Goal: Task Accomplishment & Management: Manage account settings

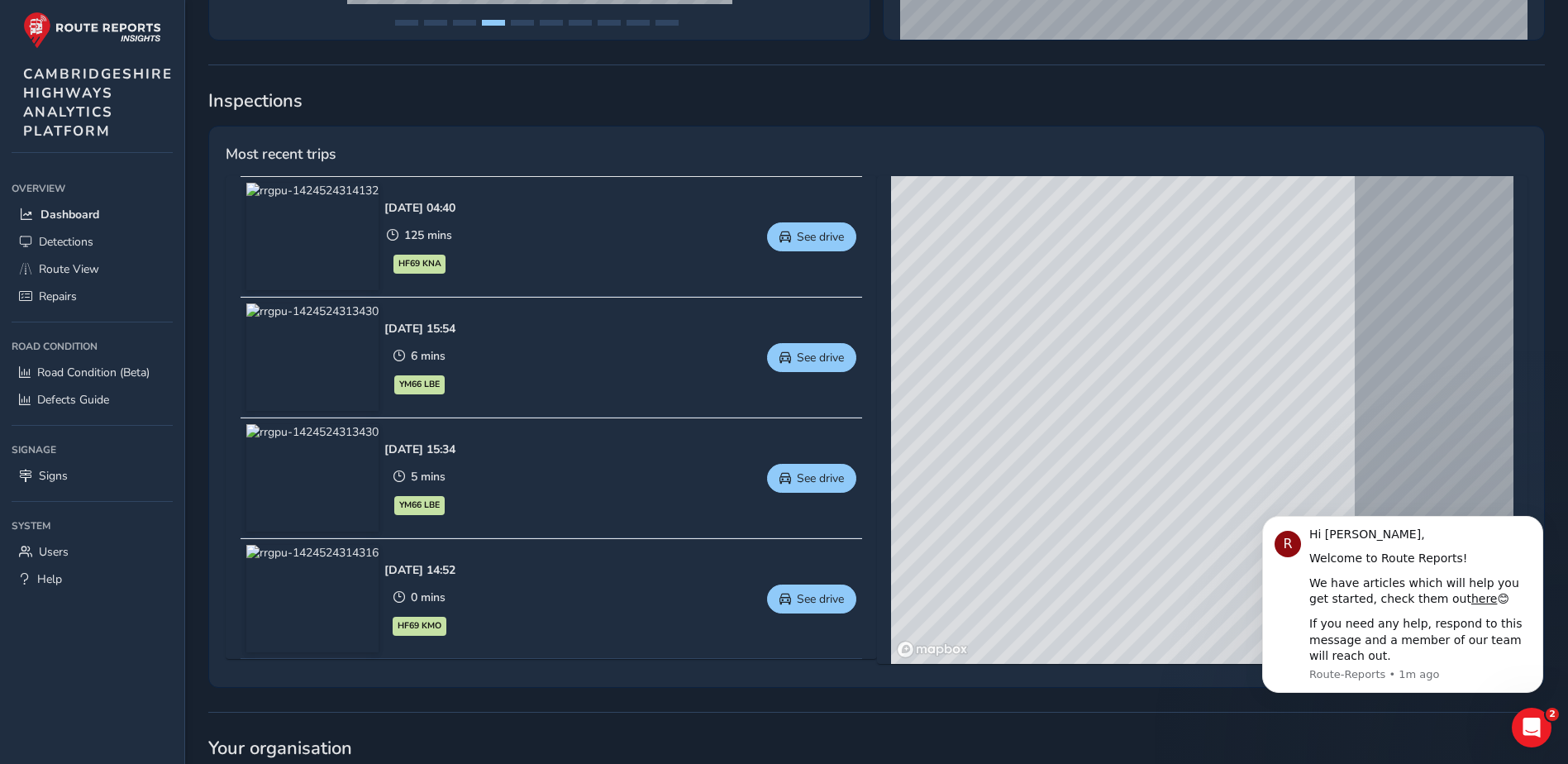
scroll to position [661, 0]
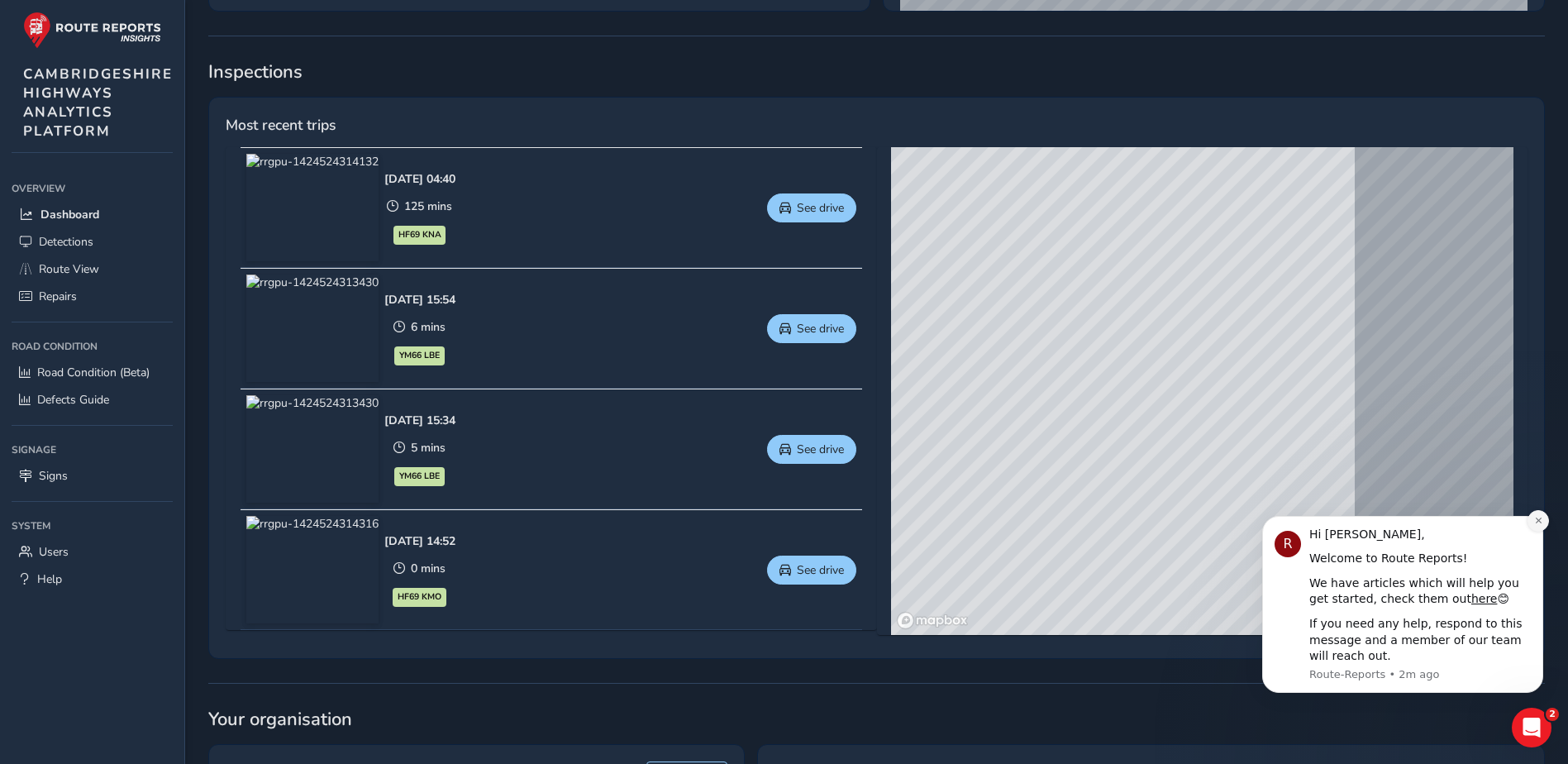
click at [1540, 520] on icon "Dismiss notification" at bounding box center [1537, 520] width 6 height 6
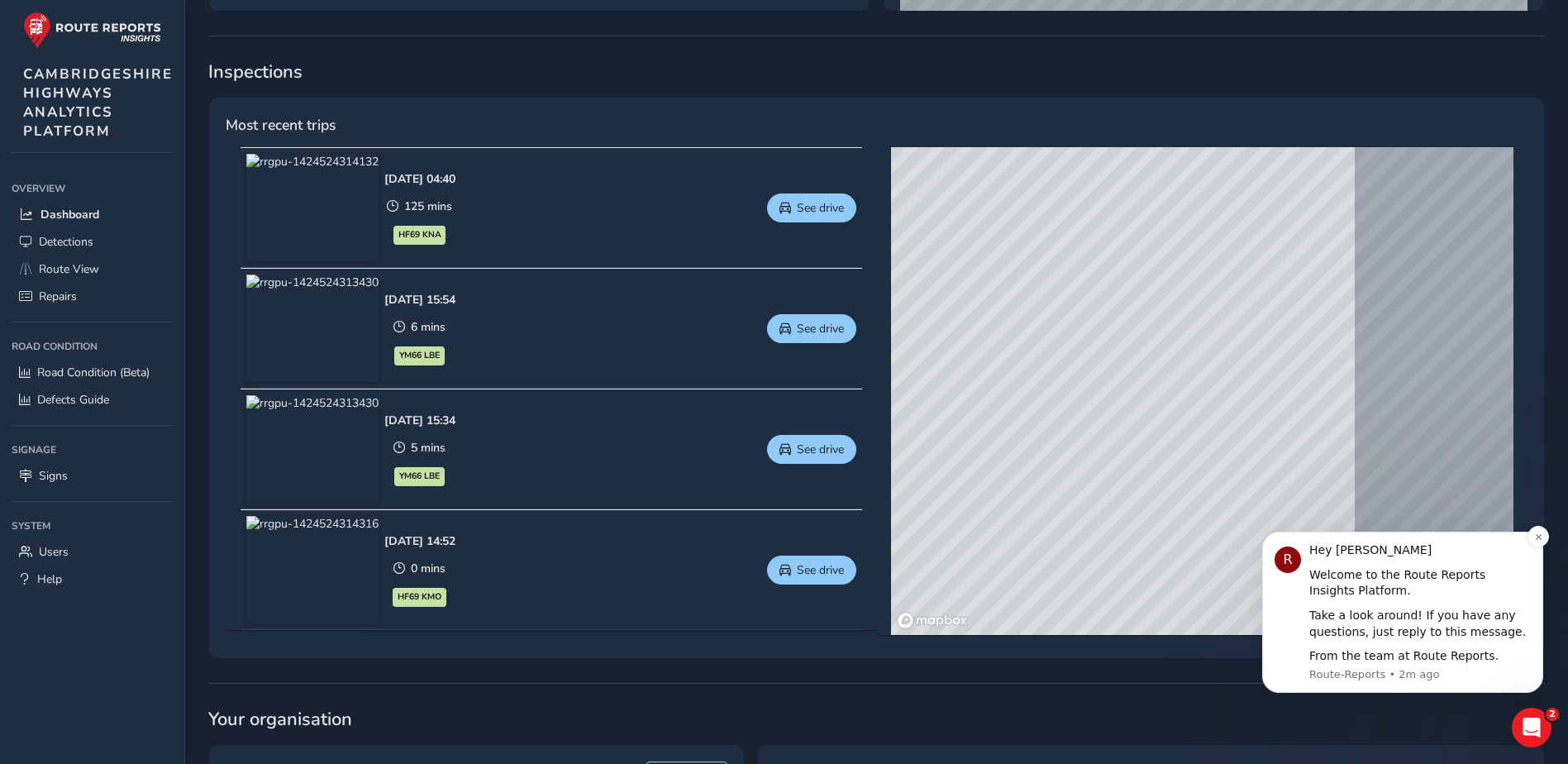
click at [1538, 550] on div "R Hey [PERSON_NAME] 👋 Welcome to the Route Reports Insights Platform. Take a lo…" at bounding box center [1403, 612] width 281 height 162
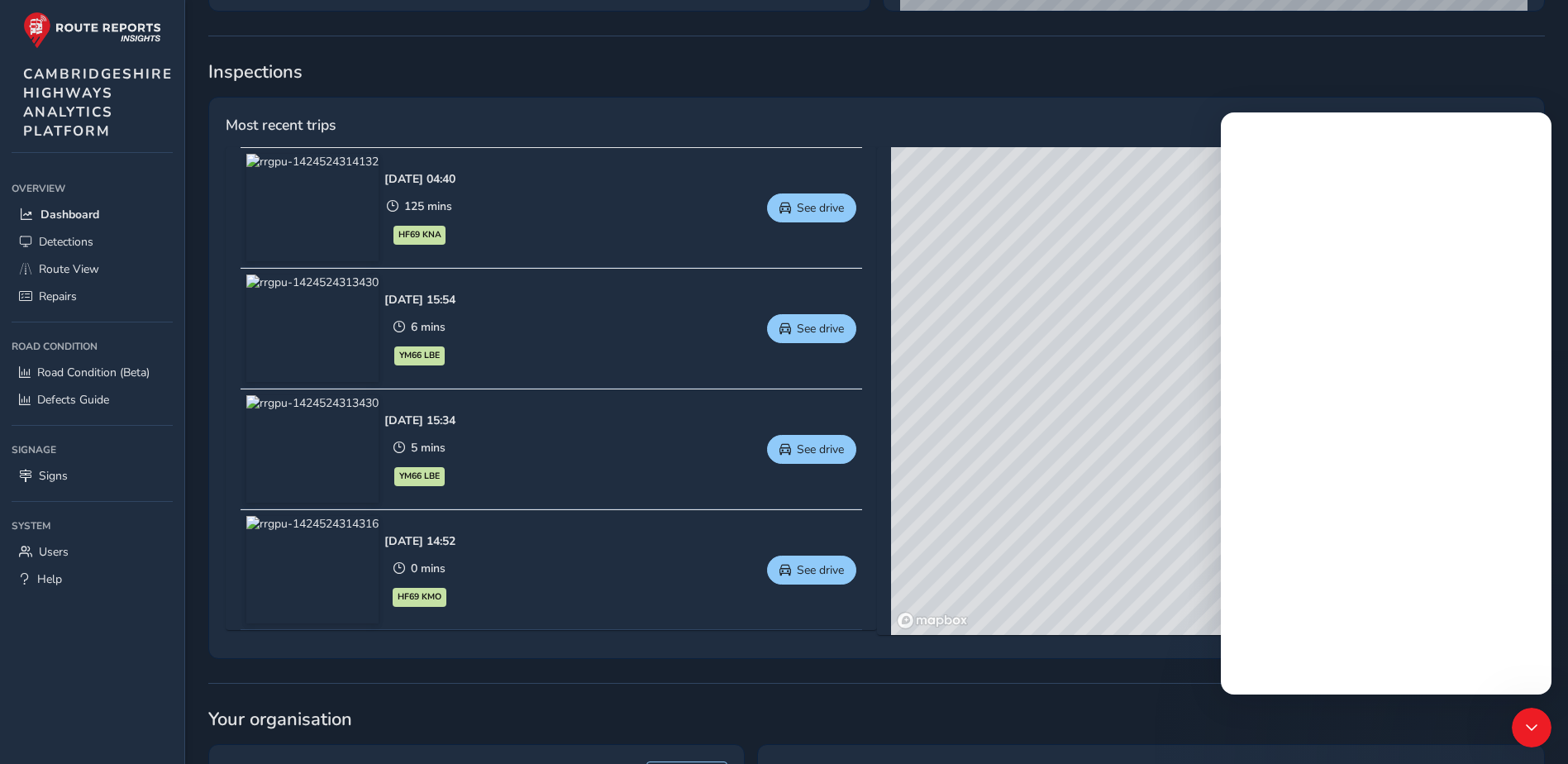
scroll to position [0, 0]
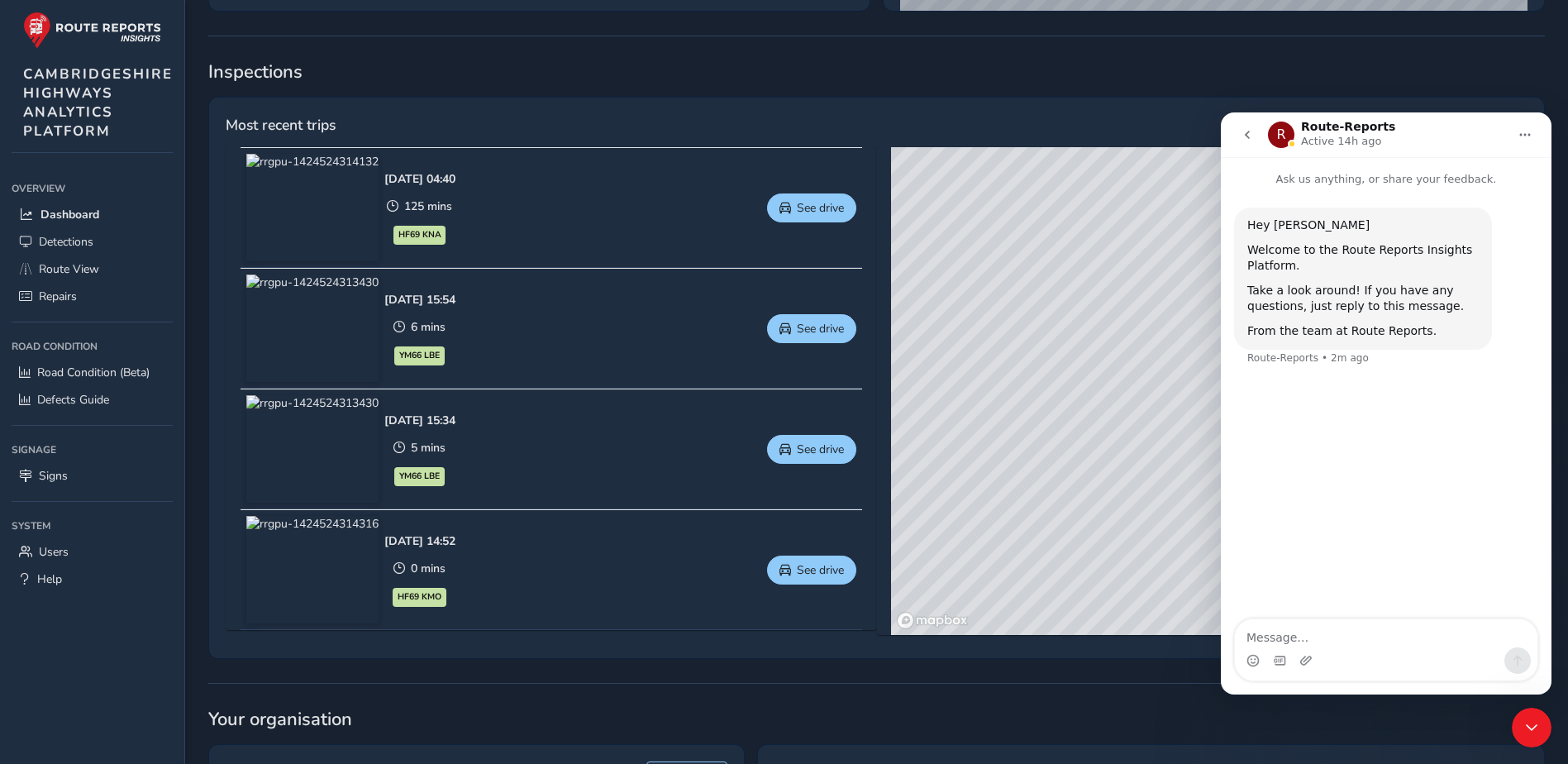
click at [1256, 132] on button "go back" at bounding box center [1248, 134] width 31 height 31
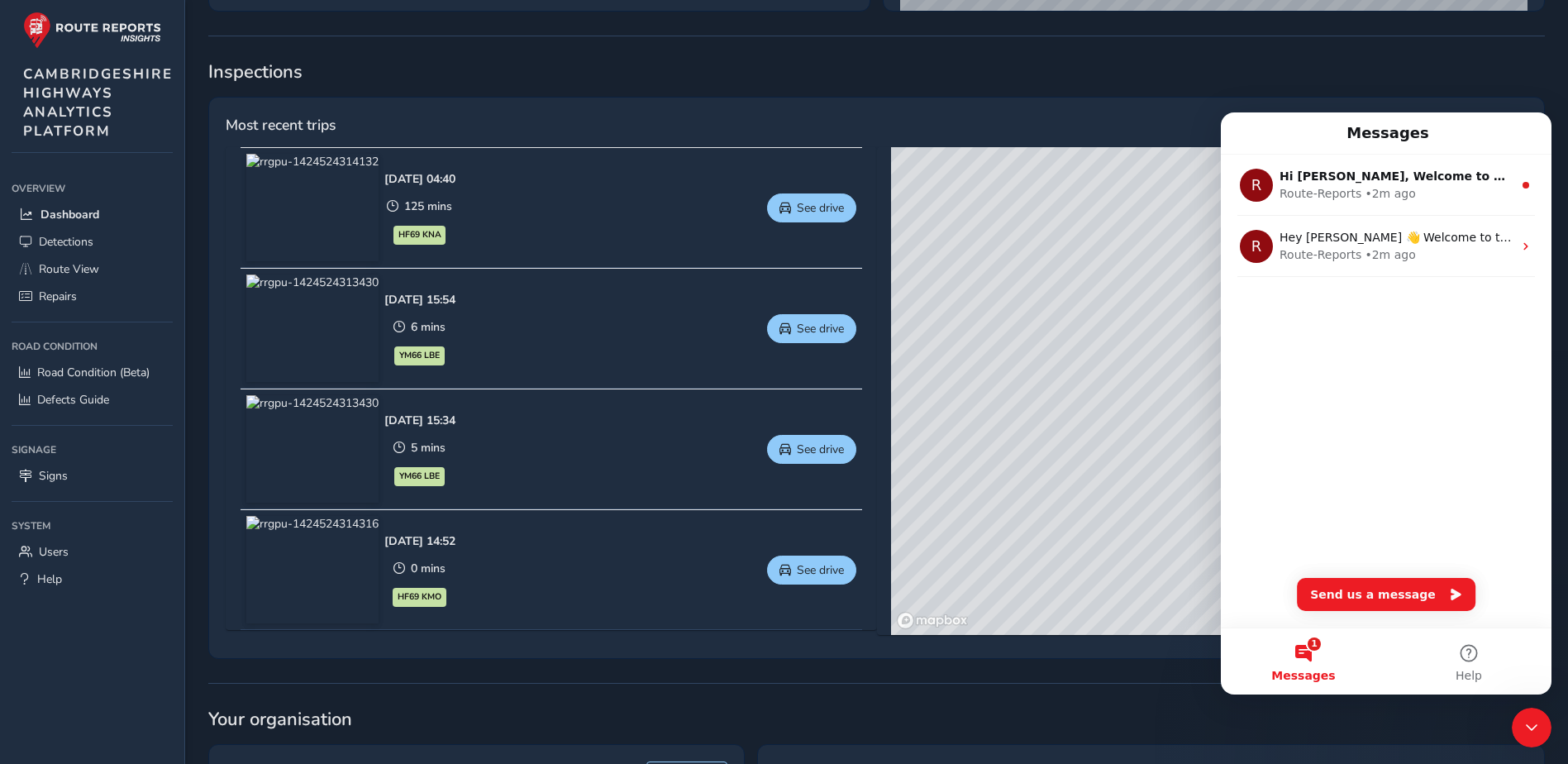
click at [1523, 733] on icon "Close Intercom Messenger" at bounding box center [1531, 727] width 20 height 20
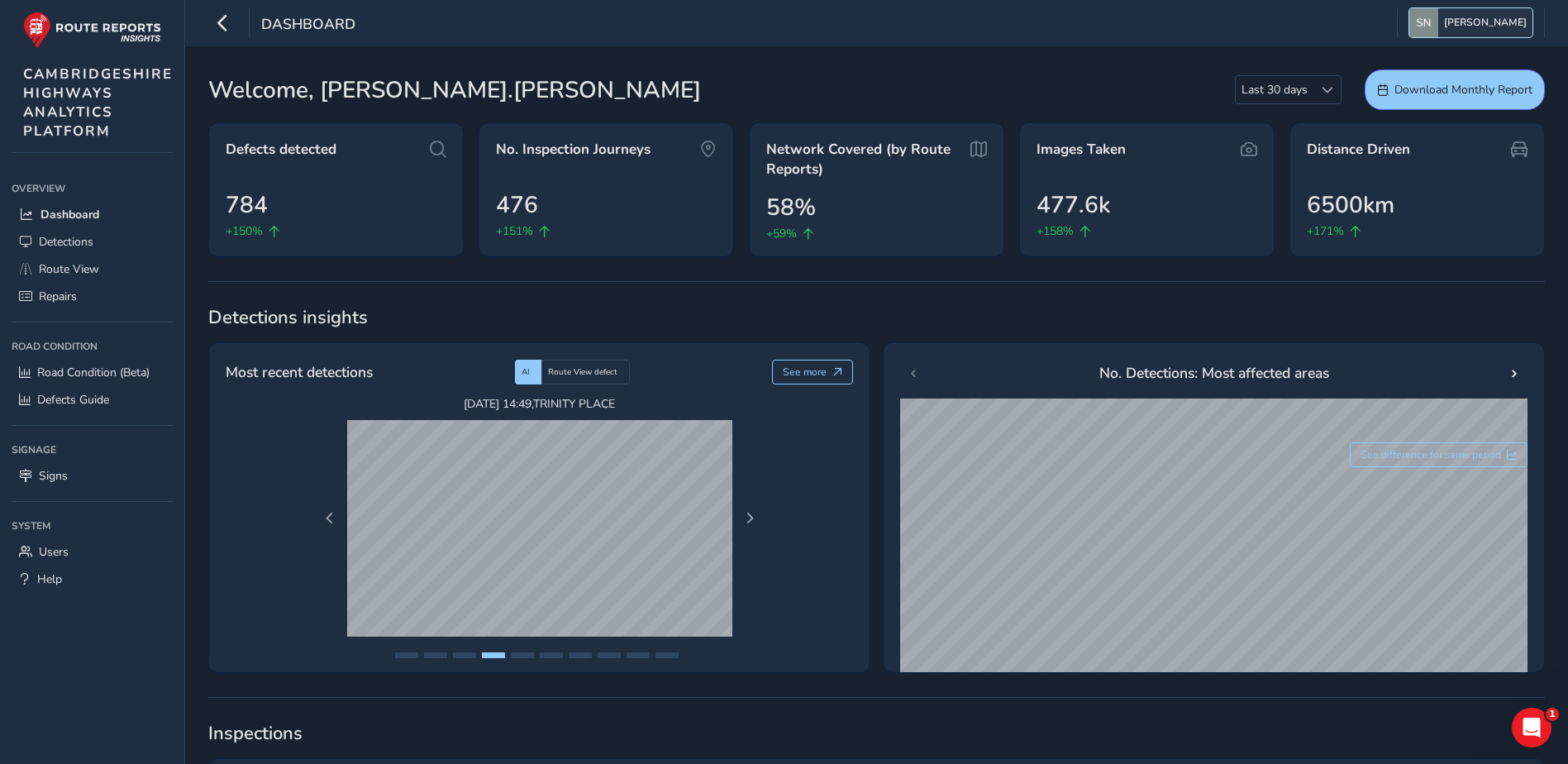
click at [1505, 22] on span "[PERSON_NAME]" at bounding box center [1485, 22] width 83 height 29
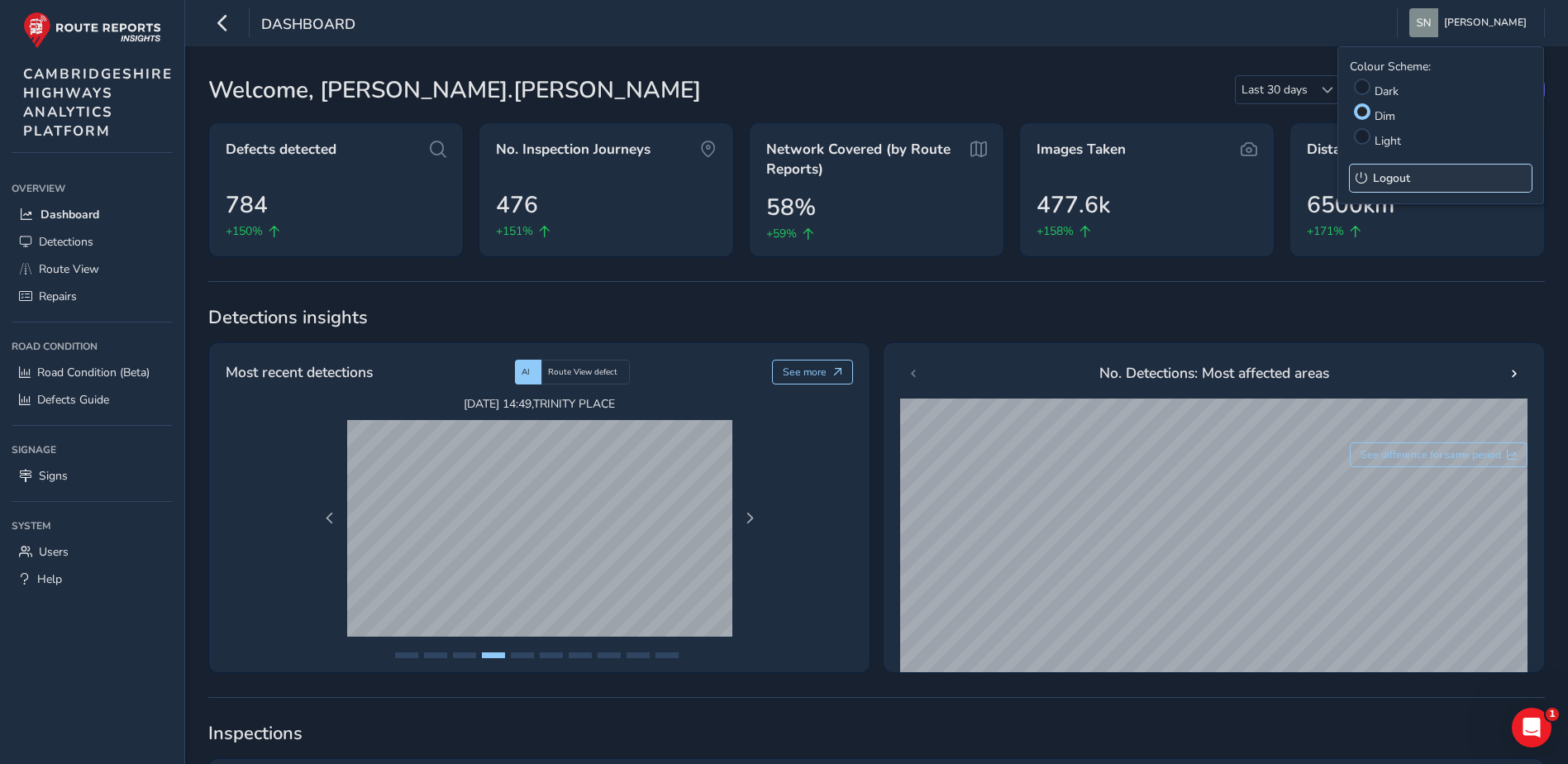
click at [1386, 179] on span "Logout" at bounding box center [1392, 178] width 38 height 16
